Goal: Task Accomplishment & Management: Manage account settings

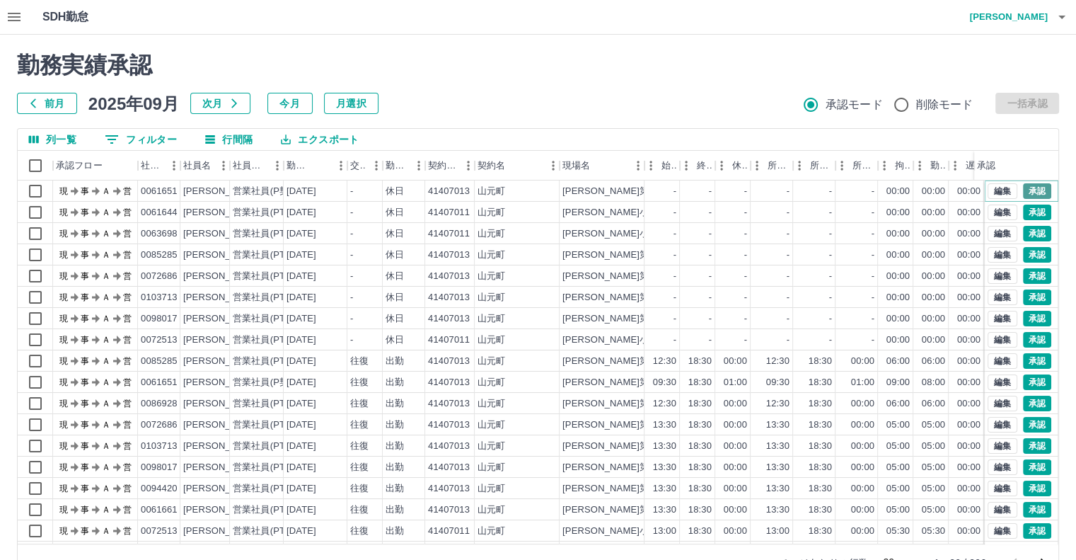
click at [1023, 189] on button "承認" at bounding box center [1037, 191] width 28 height 16
click at [1025, 209] on button "承認" at bounding box center [1037, 212] width 28 height 16
click at [1024, 233] on button "承認" at bounding box center [1037, 234] width 28 height 16
click at [1024, 248] on button "承認" at bounding box center [1037, 255] width 28 height 16
click at [1023, 278] on button "承認" at bounding box center [1037, 276] width 28 height 16
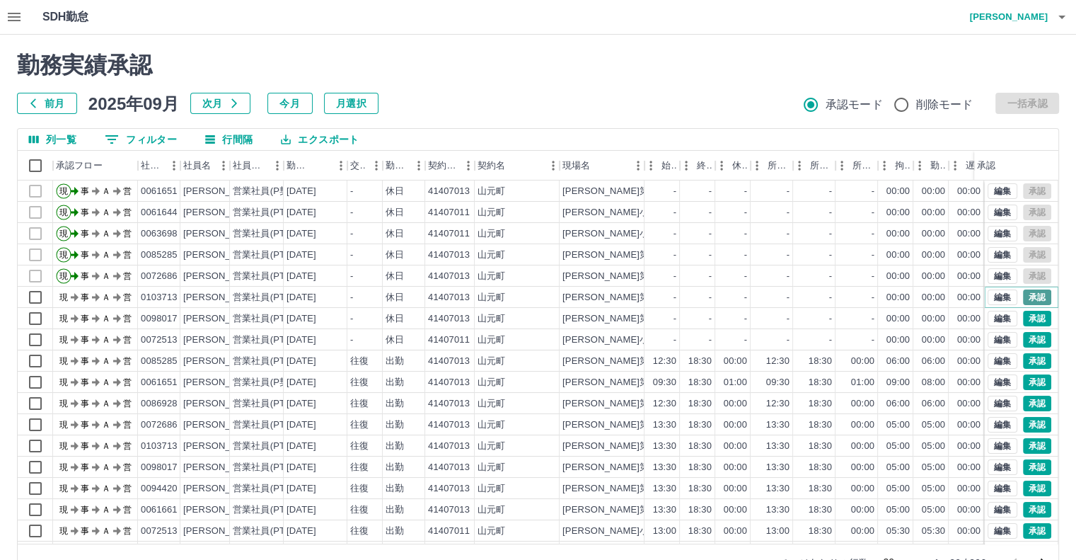
click at [1024, 294] on button "承認" at bounding box center [1037, 297] width 28 height 16
click at [1023, 315] on button "承認" at bounding box center [1037, 319] width 28 height 16
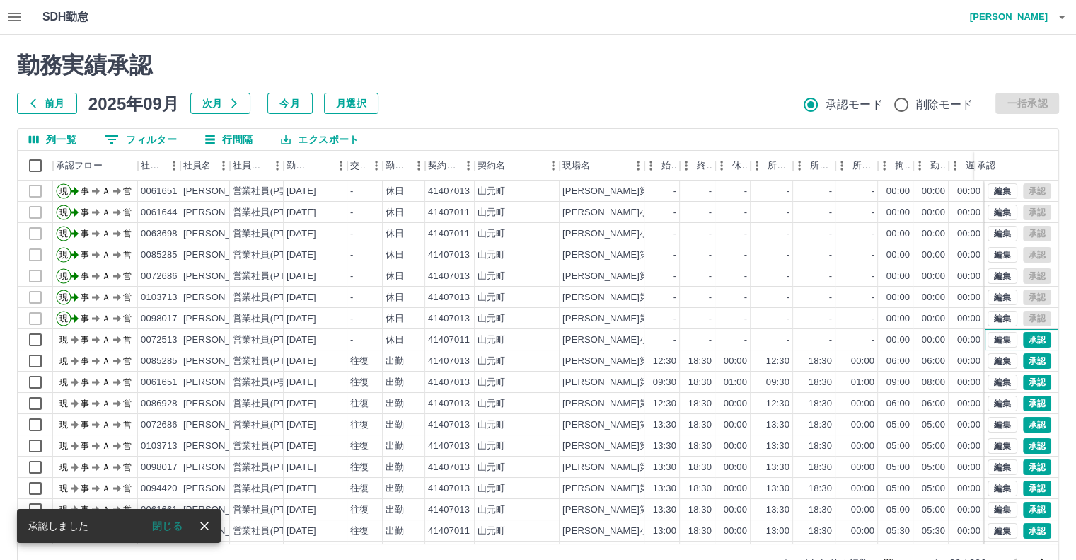
click at [1045, 335] on div "編集 承認" at bounding box center [1022, 339] width 74 height 21
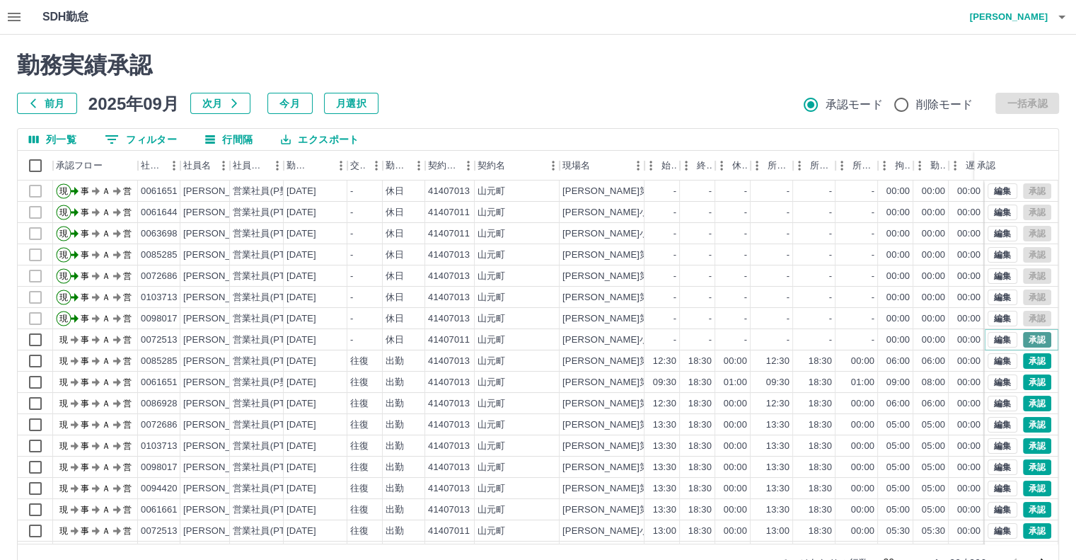
click at [1023, 339] on button "承認" at bounding box center [1037, 340] width 28 height 16
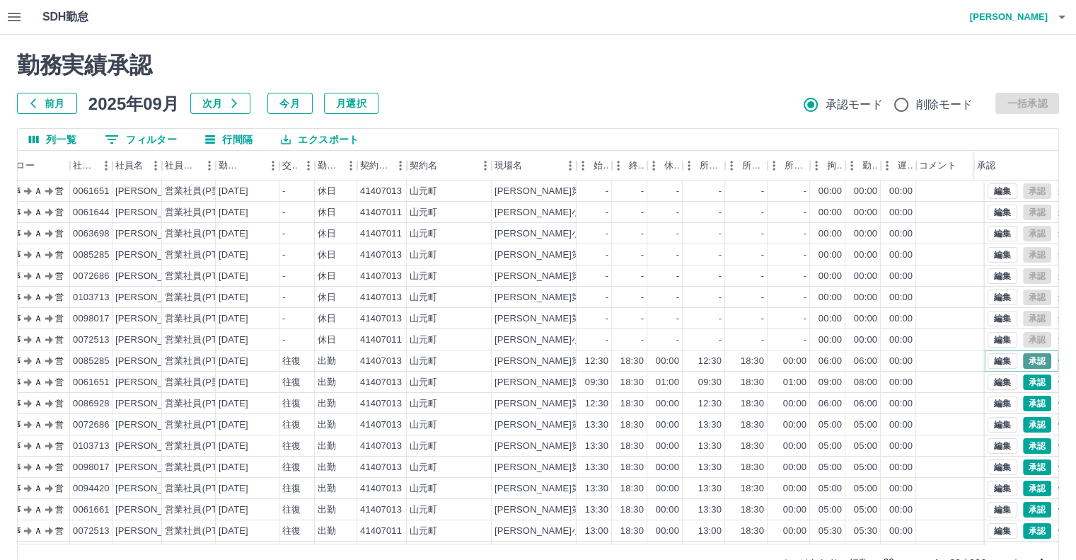
click at [1023, 361] on button "承認" at bounding box center [1037, 361] width 28 height 16
click at [1024, 381] on button "承認" at bounding box center [1037, 382] width 28 height 16
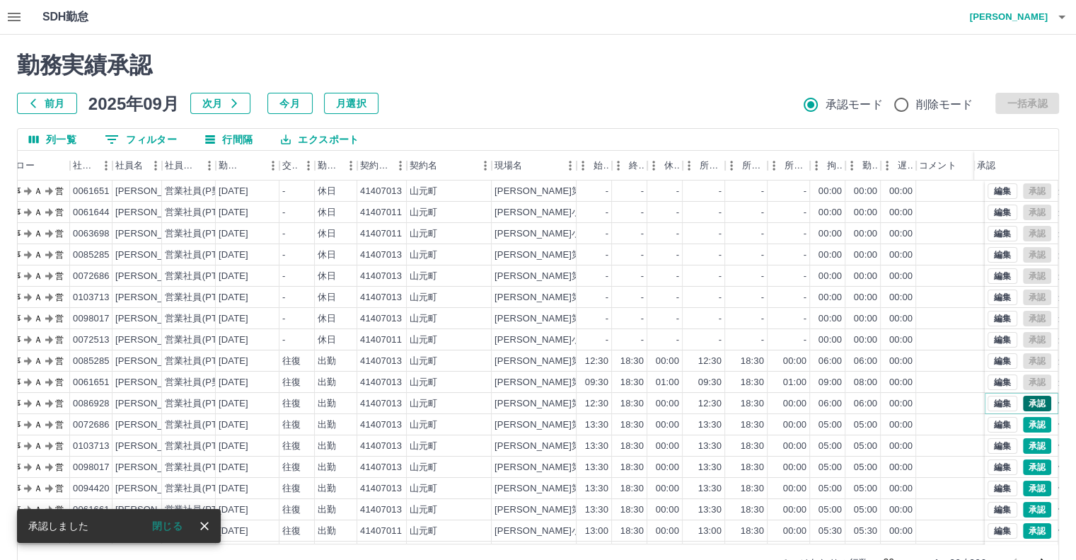
click at [1023, 405] on button "承認" at bounding box center [1037, 403] width 28 height 16
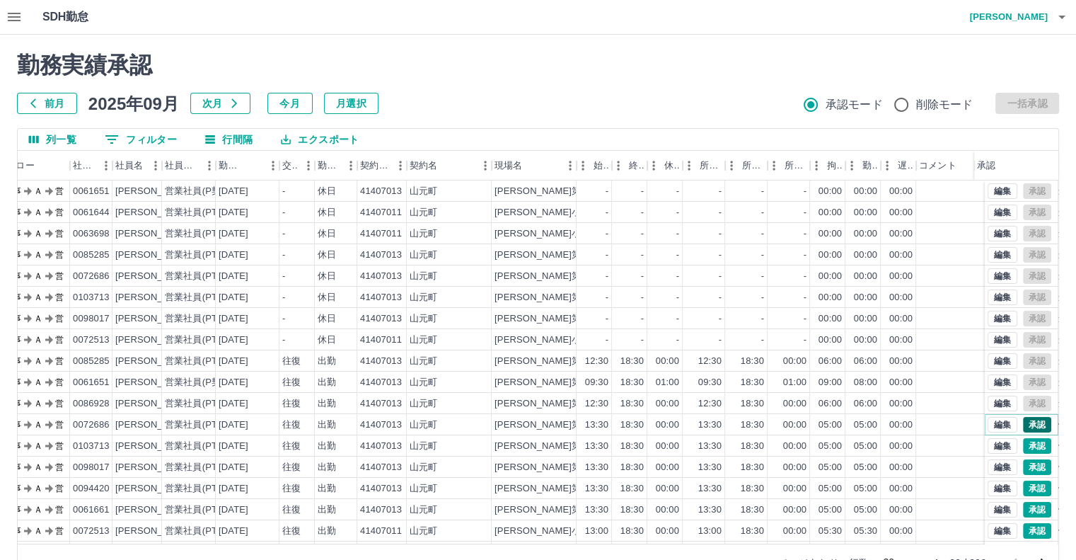
click at [1023, 423] on button "承認" at bounding box center [1037, 425] width 28 height 16
click at [1024, 445] on button "承認" at bounding box center [1037, 446] width 28 height 16
click at [1031, 468] on button "承認" at bounding box center [1037, 467] width 28 height 16
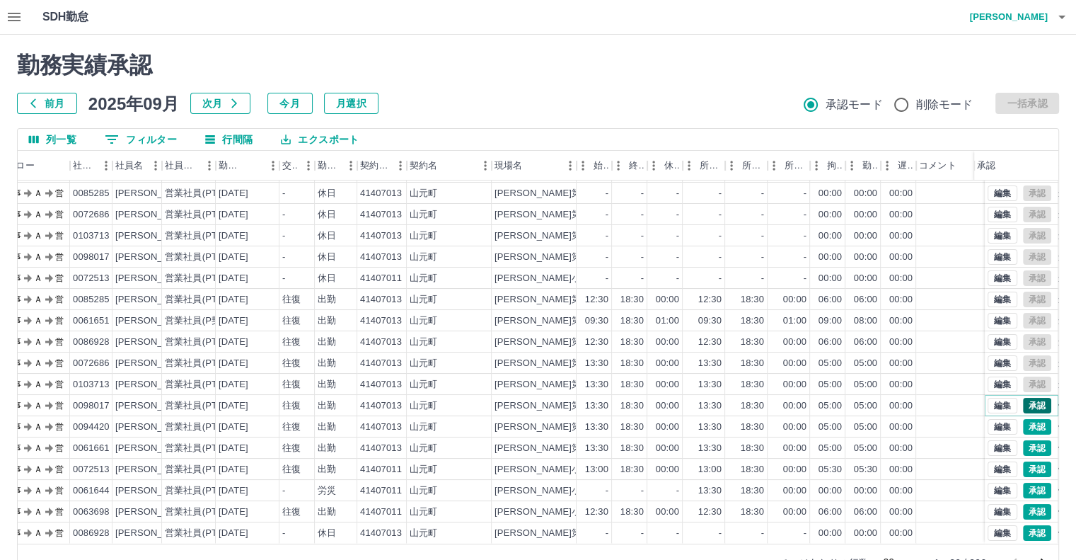
scroll to position [71, 68]
click at [1026, 419] on button "承認" at bounding box center [1037, 427] width 28 height 16
click at [1026, 440] on button "承認" at bounding box center [1037, 448] width 28 height 16
click at [1028, 461] on button "承認" at bounding box center [1037, 469] width 28 height 16
click at [1030, 482] on button "承認" at bounding box center [1037, 490] width 28 height 16
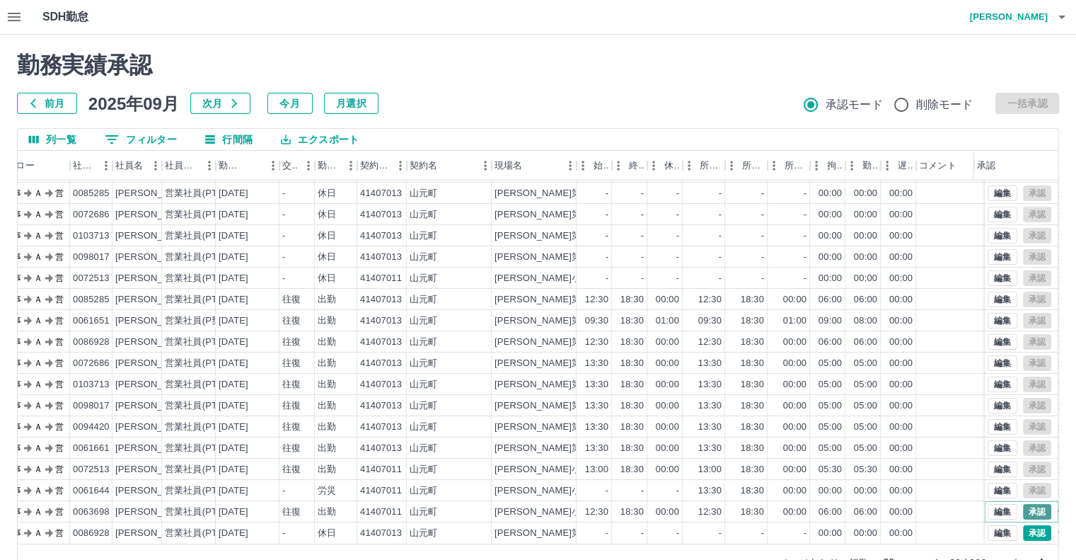
click at [1023, 504] on button "承認" at bounding box center [1037, 512] width 28 height 16
click at [1026, 525] on button "承認" at bounding box center [1037, 533] width 28 height 16
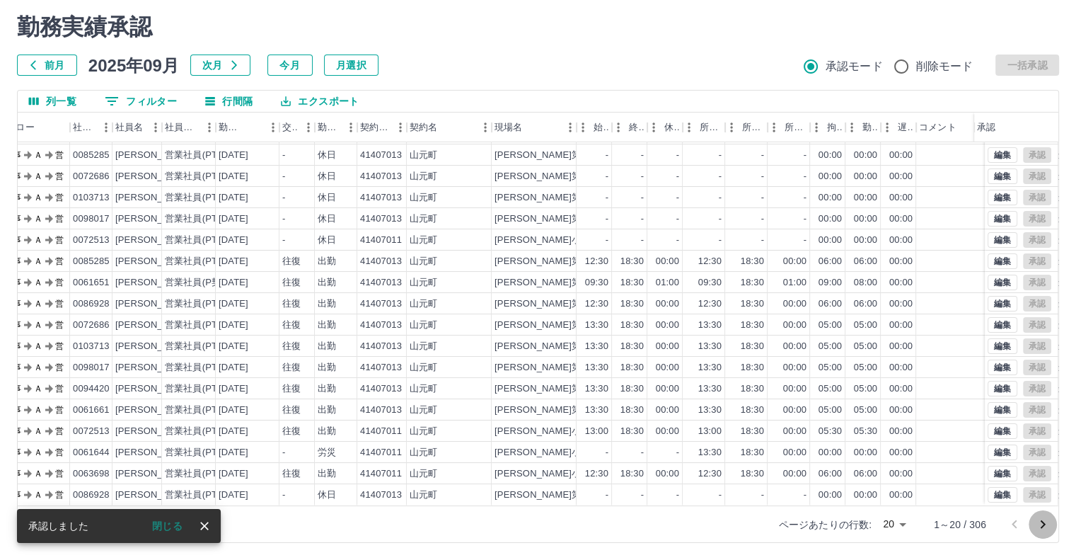
click at [1045, 523] on icon "次のページへ" at bounding box center [1042, 524] width 17 height 17
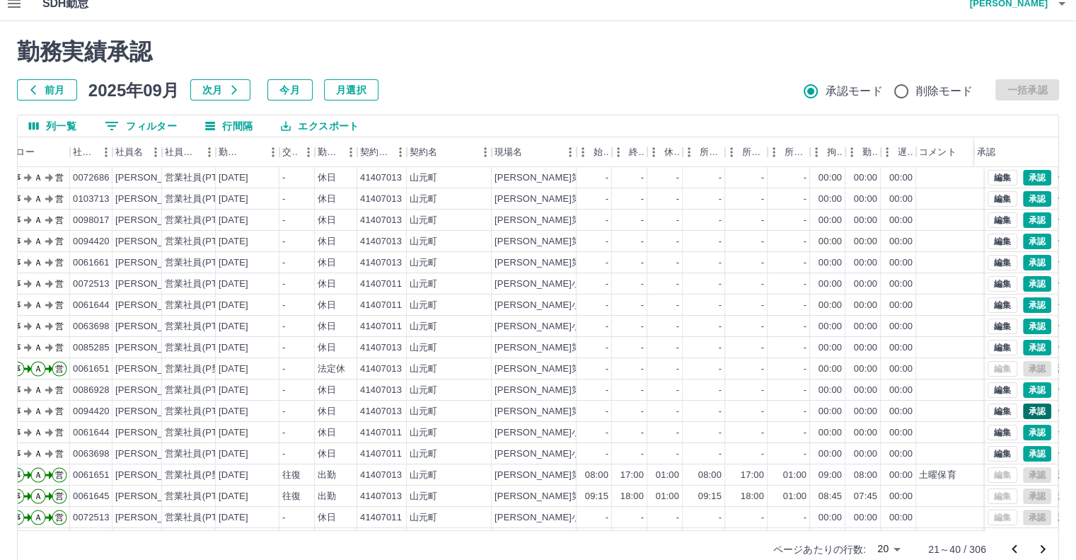
scroll to position [0, 0]
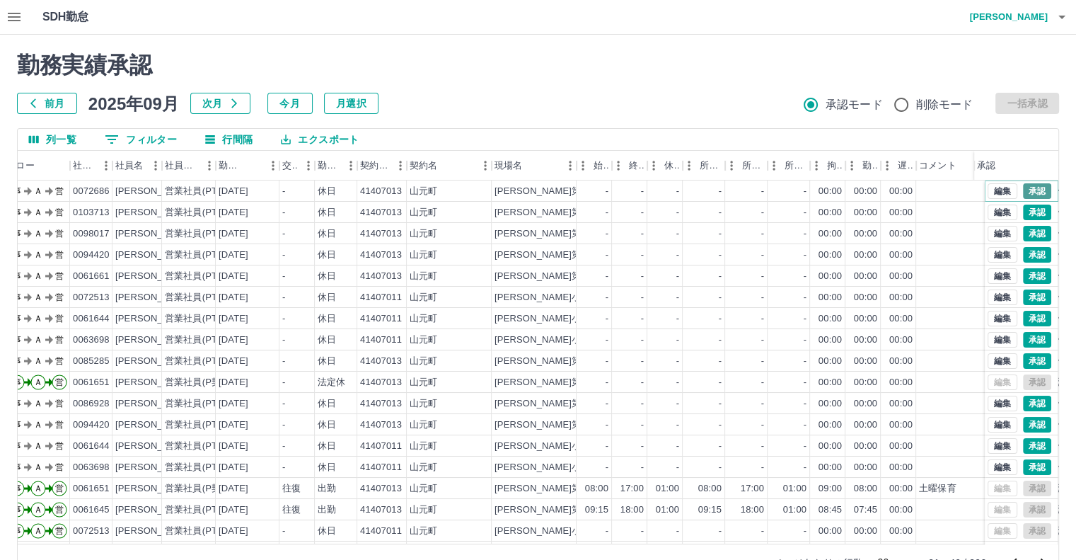
click at [1030, 192] on button "承認" at bounding box center [1037, 191] width 28 height 16
click at [1023, 210] on button "承認" at bounding box center [1037, 212] width 28 height 16
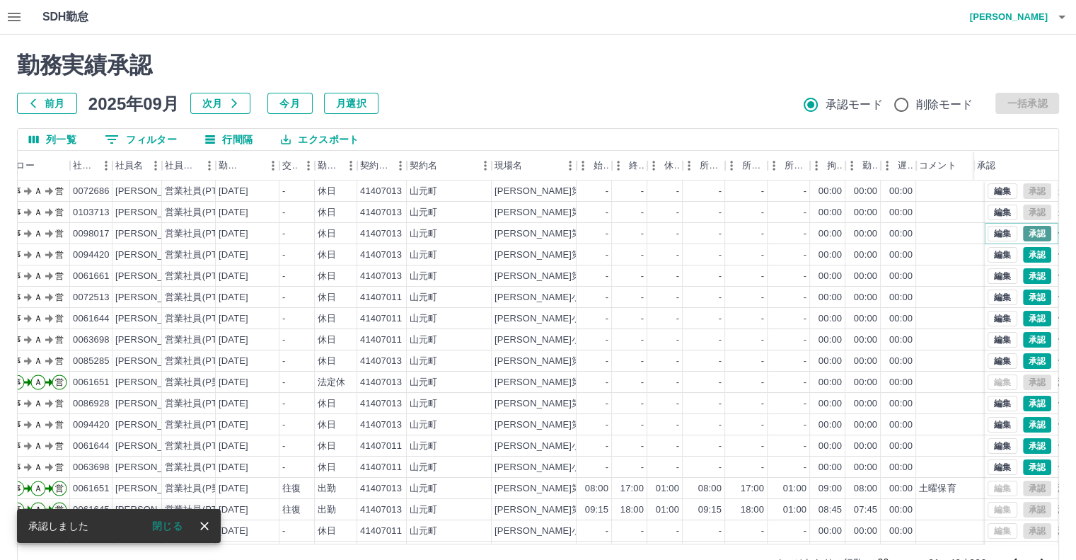
click at [1024, 235] on button "承認" at bounding box center [1037, 234] width 28 height 16
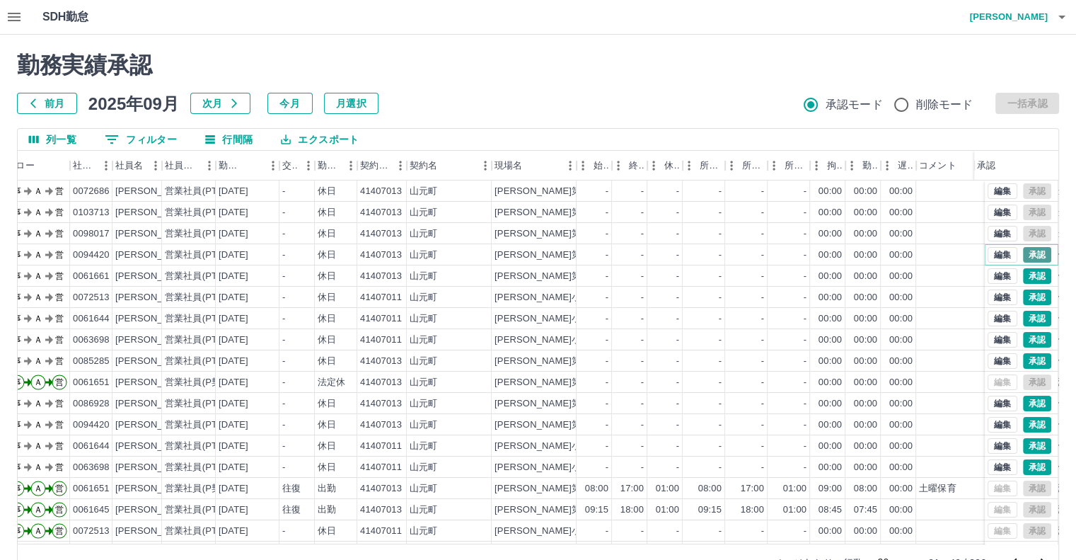
click at [1024, 253] on button "承認" at bounding box center [1037, 255] width 28 height 16
click at [1026, 273] on button "承認" at bounding box center [1037, 276] width 28 height 16
click at [1023, 296] on button "承認" at bounding box center [1037, 297] width 28 height 16
click at [1025, 319] on button "承認" at bounding box center [1037, 319] width 28 height 16
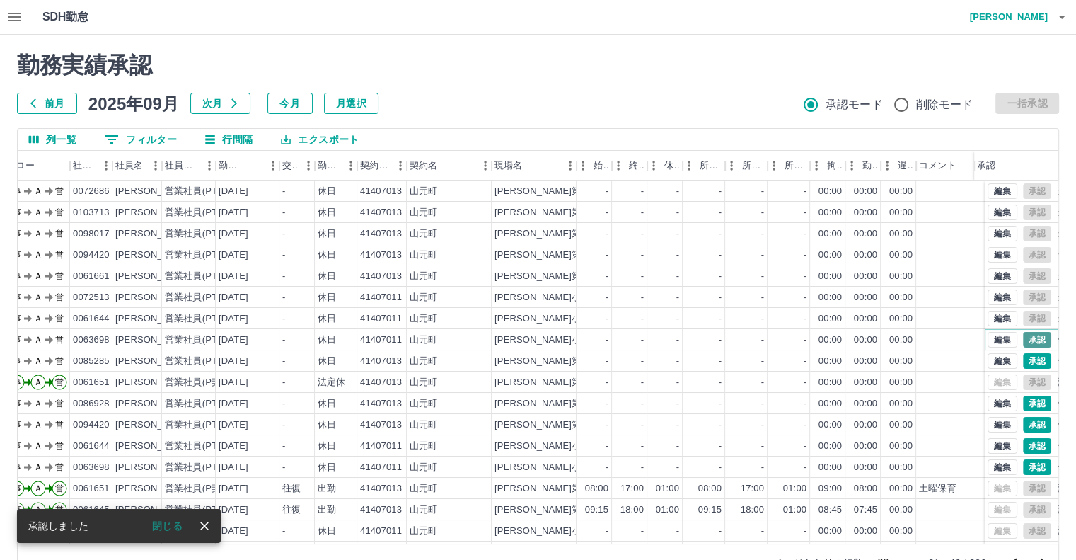
click at [1024, 336] on button "承認" at bounding box center [1037, 340] width 28 height 16
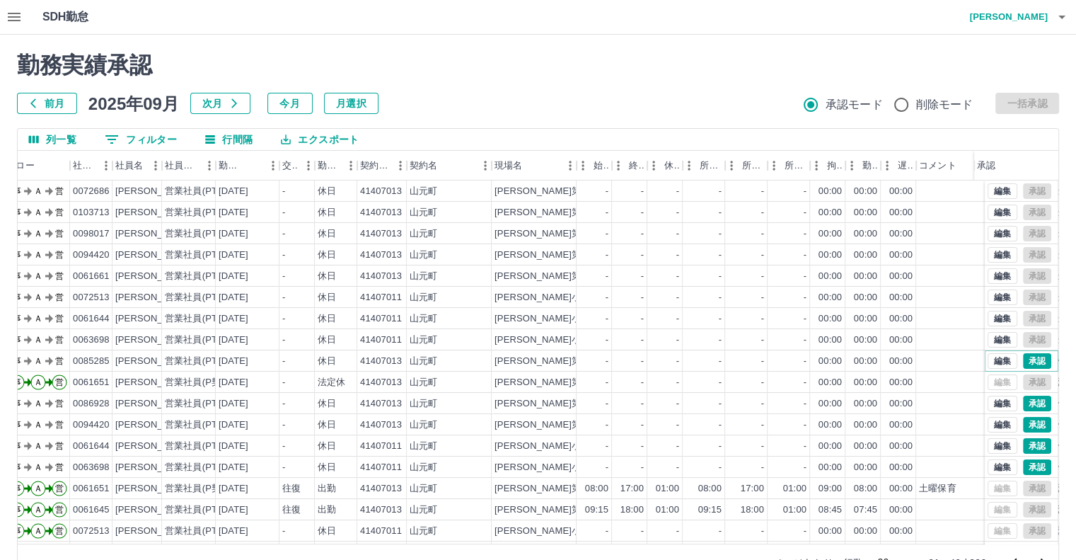
click at [1032, 361] on button "承認" at bounding box center [1037, 361] width 28 height 16
click at [1030, 405] on button "承認" at bounding box center [1037, 403] width 28 height 16
click at [1028, 423] on button "承認" at bounding box center [1037, 425] width 28 height 16
click at [1030, 443] on button "承認" at bounding box center [1037, 446] width 28 height 16
click at [1024, 464] on button "承認" at bounding box center [1037, 467] width 28 height 16
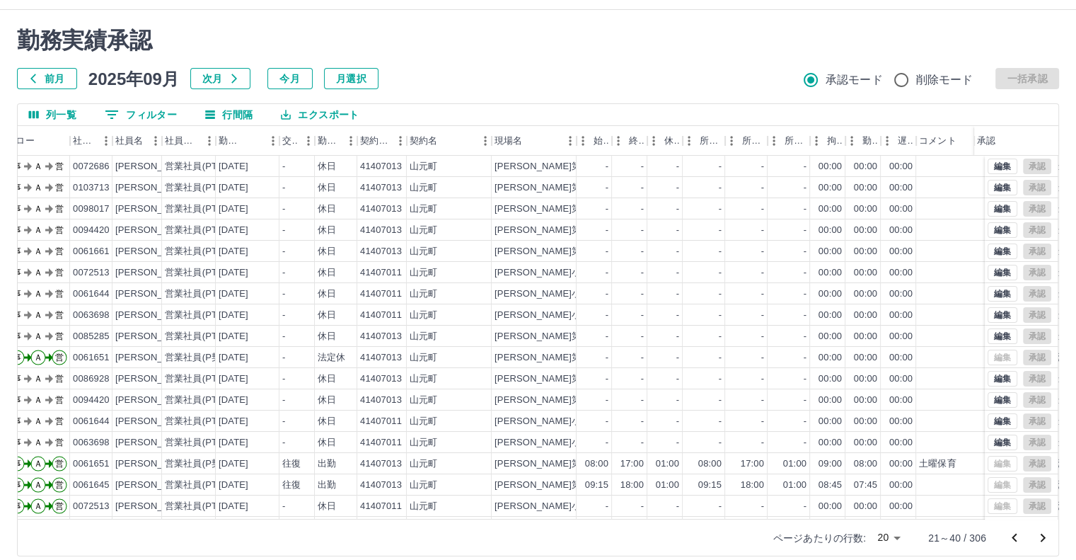
scroll to position [38, 0]
